Goal: Use online tool/utility: Utilize a website feature to perform a specific function

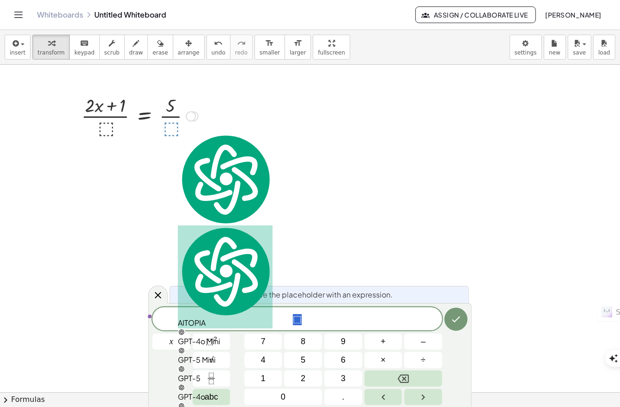
click at [108, 129] on div at bounding box center [140, 115] width 126 height 46
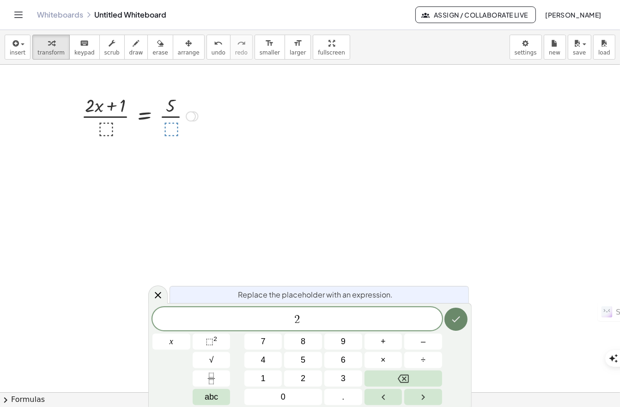
click at [454, 328] on button "Done" at bounding box center [455, 318] width 23 height 23
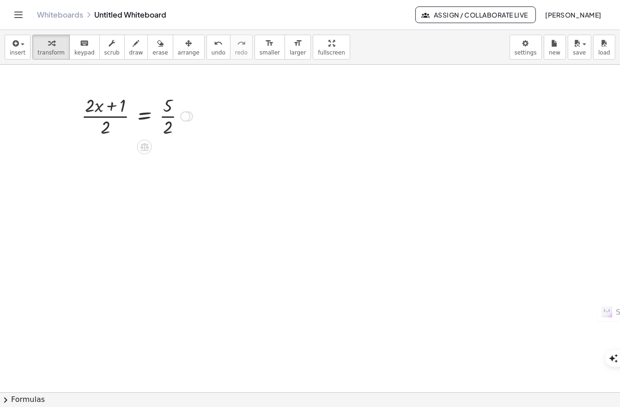
click at [100, 108] on div at bounding box center [137, 115] width 120 height 46
click at [97, 108] on div at bounding box center [137, 115] width 120 height 46
click at [524, 45] on body "Graspable Math Activities Get Started Activity Bank Assigned Work Classes White…" at bounding box center [310, 406] width 620 height 813
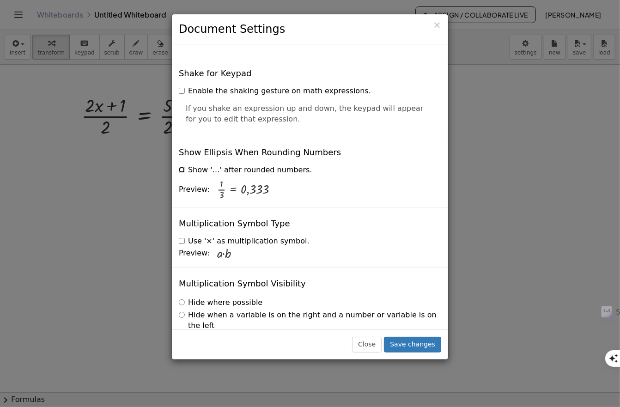
scroll to position [2179, 0]
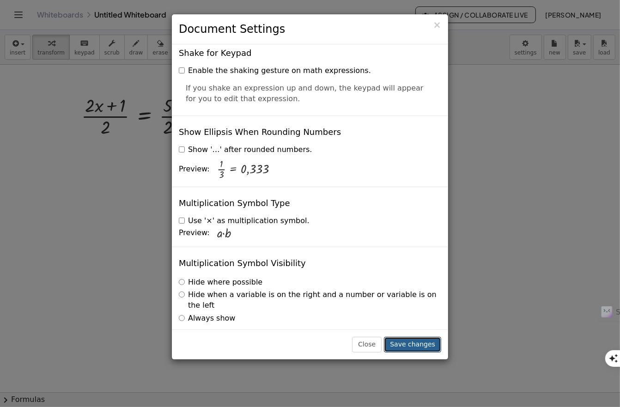
drag, startPoint x: 409, startPoint y: 346, endPoint x: 409, endPoint y: 340, distance: 6.0
click at [410, 346] on button "Save changes" at bounding box center [412, 345] width 57 height 16
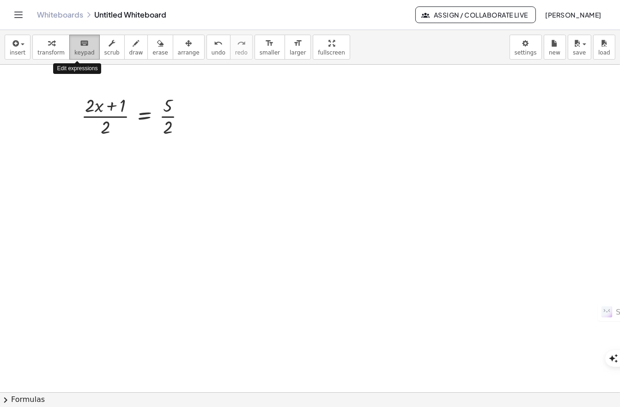
click at [77, 50] on span "keypad" at bounding box center [84, 52] width 20 height 6
click at [77, 49] on span "keypad" at bounding box center [84, 52] width 20 height 6
click at [144, 116] on div "+ · 2 · x + 1 = 5 · ( ) · · · 2 2" at bounding box center [144, 116] width 0 height 0
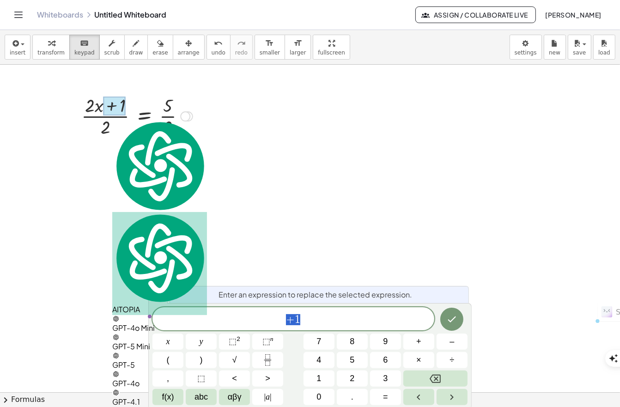
click at [72, 105] on div at bounding box center [74, 115] width 14 height 51
click at [76, 112] on div at bounding box center [74, 115] width 14 height 51
click at [187, 116] on div at bounding box center [186, 117] width 10 height 10
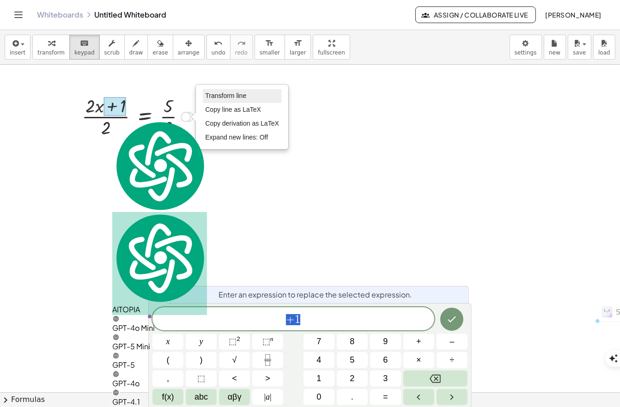
click at [209, 98] on span "Transform line" at bounding box center [225, 95] width 41 height 7
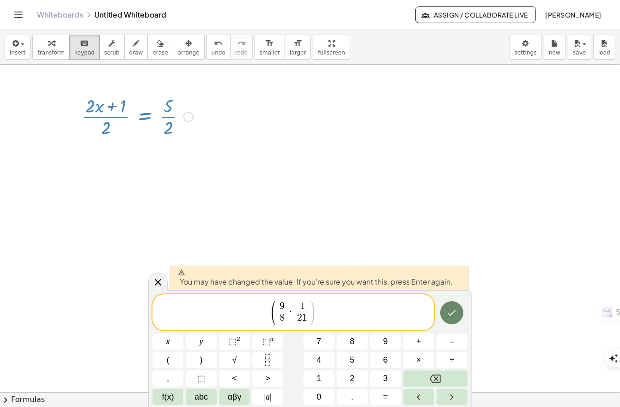
click at [454, 313] on icon "Done" at bounding box center [451, 312] width 11 height 11
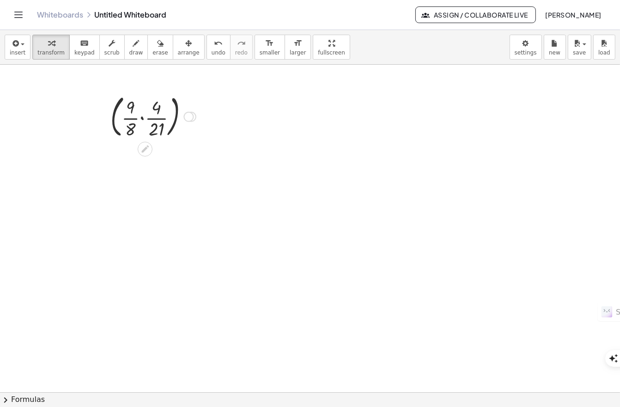
click at [131, 104] on div at bounding box center [153, 116] width 95 height 50
drag, startPoint x: 127, startPoint y: 100, endPoint x: 148, endPoint y: 120, distance: 28.7
click at [148, 120] on div at bounding box center [153, 116] width 95 height 50
drag, startPoint x: 135, startPoint y: 108, endPoint x: 160, endPoint y: 128, distance: 32.2
click at [160, 128] on div at bounding box center [152, 116] width 89 height 50
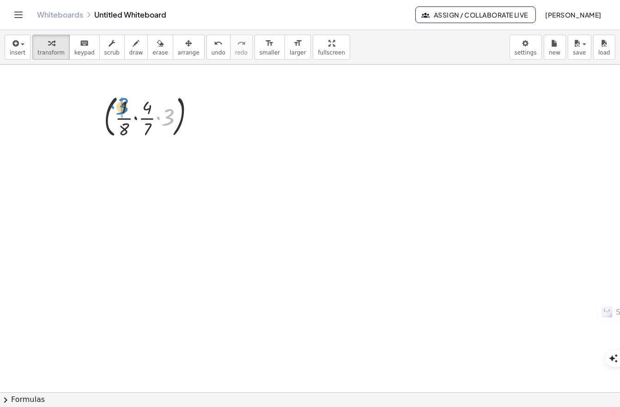
drag, startPoint x: 164, startPoint y: 118, endPoint x: 119, endPoint y: 107, distance: 47.0
click at [119, 107] on div at bounding box center [152, 116] width 107 height 50
drag, startPoint x: 136, startPoint y: 122, endPoint x: 157, endPoint y: 102, distance: 28.7
click at [145, 119] on div at bounding box center [153, 116] width 87 height 50
click at [146, 129] on div at bounding box center [153, 116] width 54 height 46
